Goal: Information Seeking & Learning: Learn about a topic

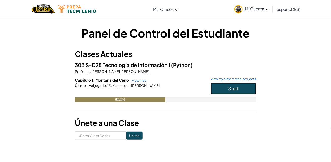
click at [241, 88] on button "Start" at bounding box center [233, 89] width 45 height 12
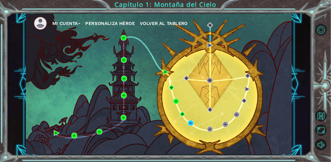
scroll to position [16, 0]
click at [163, 24] on span "Volver al Tablero" at bounding box center [164, 23] width 48 height 5
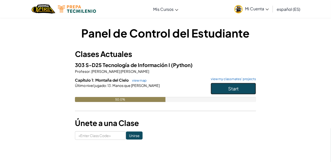
click at [242, 93] on button "Start" at bounding box center [233, 89] width 45 height 12
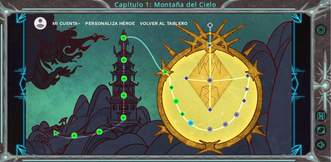
click at [73, 22] on button "Mi Cuenta" at bounding box center [66, 24] width 28 height 8
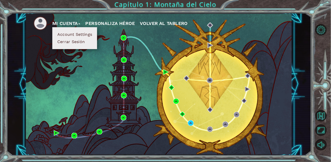
click at [87, 33] on button "Account Settings" at bounding box center [75, 35] width 38 height 6
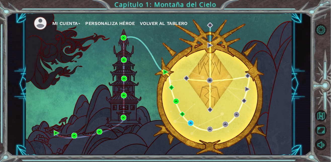
click at [59, 25] on button "Mi Cuenta" at bounding box center [66, 24] width 28 height 8
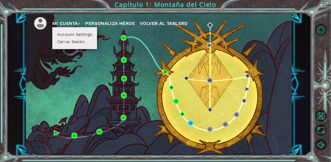
click at [43, 20] on img at bounding box center [41, 23] width 14 height 14
click at [172, 30] on ul "Mi Cuenta Account Settings Cerrar Sesión Personaliza Héroe Volver al Tablero" at bounding box center [163, 23] width 259 height 14
click at [166, 25] on span "Volver al Tablero" at bounding box center [164, 23] width 48 height 5
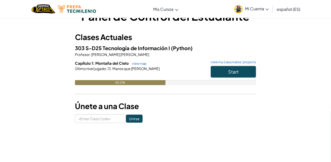
scroll to position [20, 0]
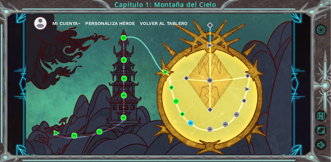
click at [179, 121] on div "Mi Cuenta Personaliza Héroe Volver al Tablero" at bounding box center [159, 84] width 267 height 141
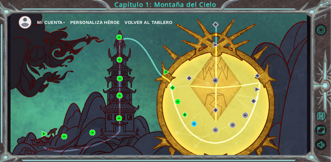
click at [324, 121] on button "Volver al Mapa" at bounding box center [321, 115] width 11 height 11
click at [322, 121] on button "Volver al Mapa" at bounding box center [321, 115] width 11 height 11
click at [323, 150] on button "Silencio" at bounding box center [321, 144] width 11 height 11
click at [322, 136] on button "Maximizar Navegador" at bounding box center [321, 129] width 11 height 11
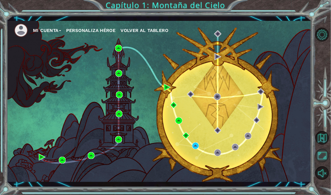
click at [326, 158] on button "Maximizar Navegador" at bounding box center [323, 156] width 14 height 14
